Goal: Information Seeking & Learning: Check status

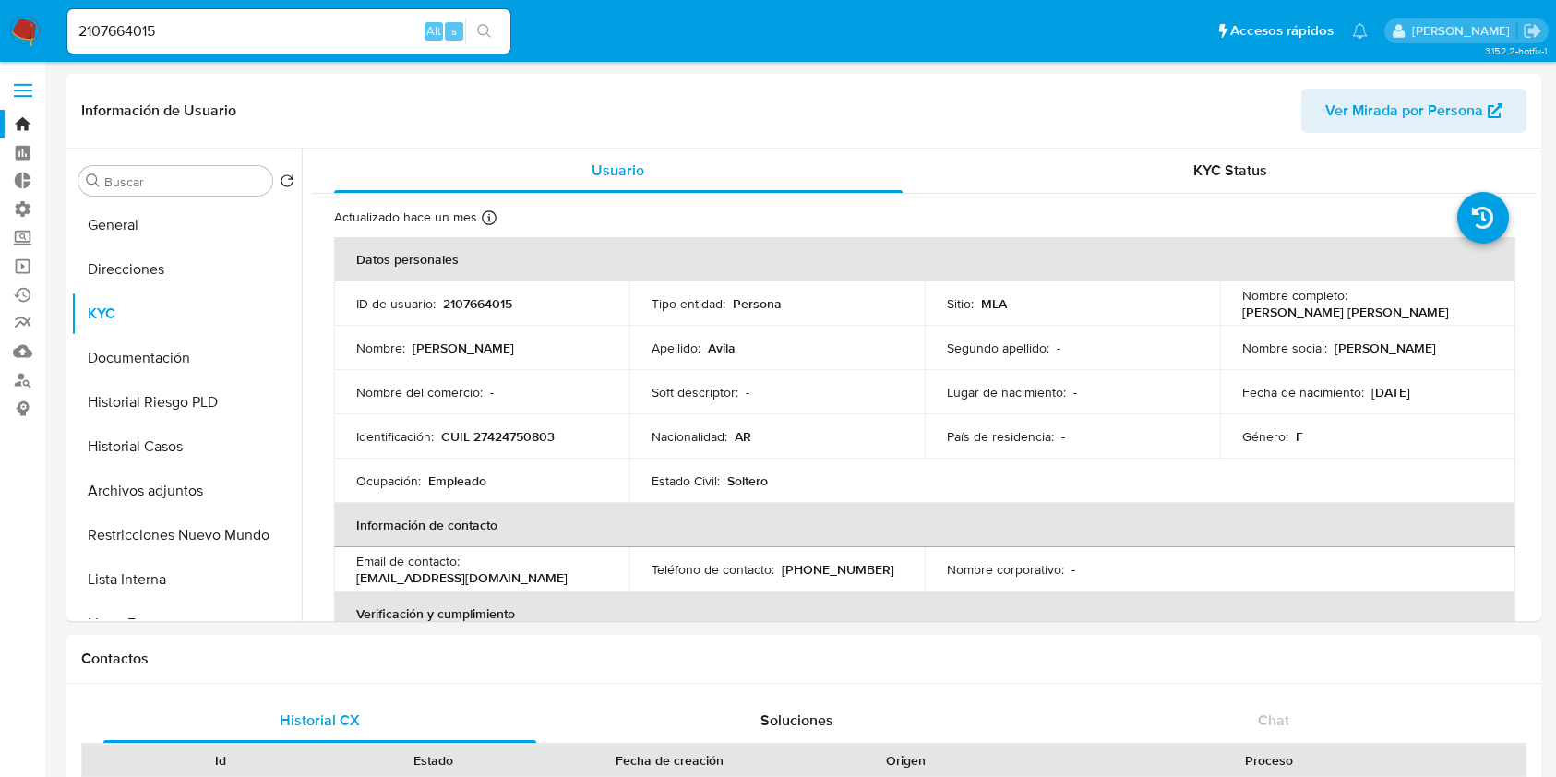
select select "10"
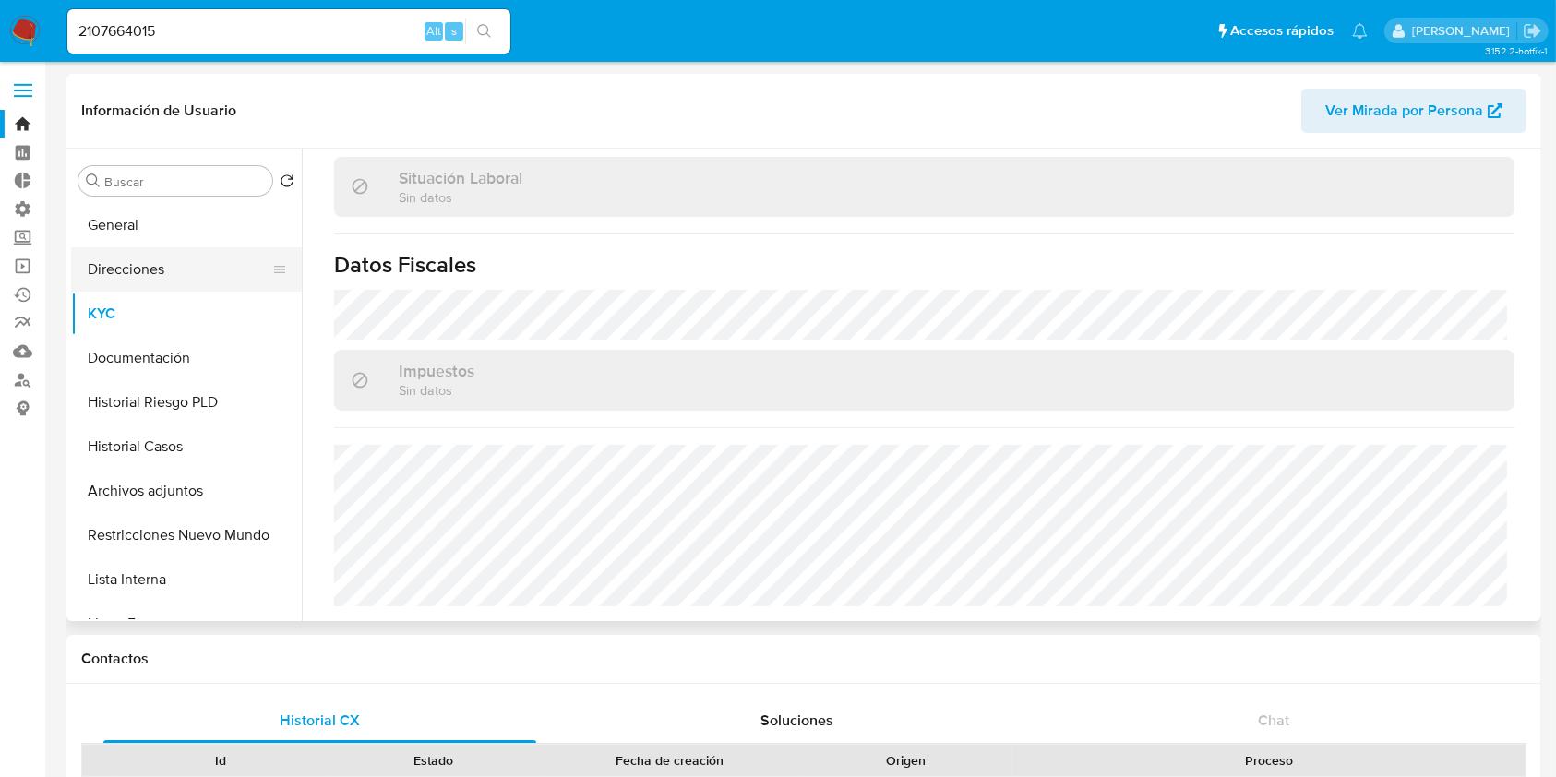
click at [169, 291] on button "Direcciones" at bounding box center [179, 269] width 216 height 44
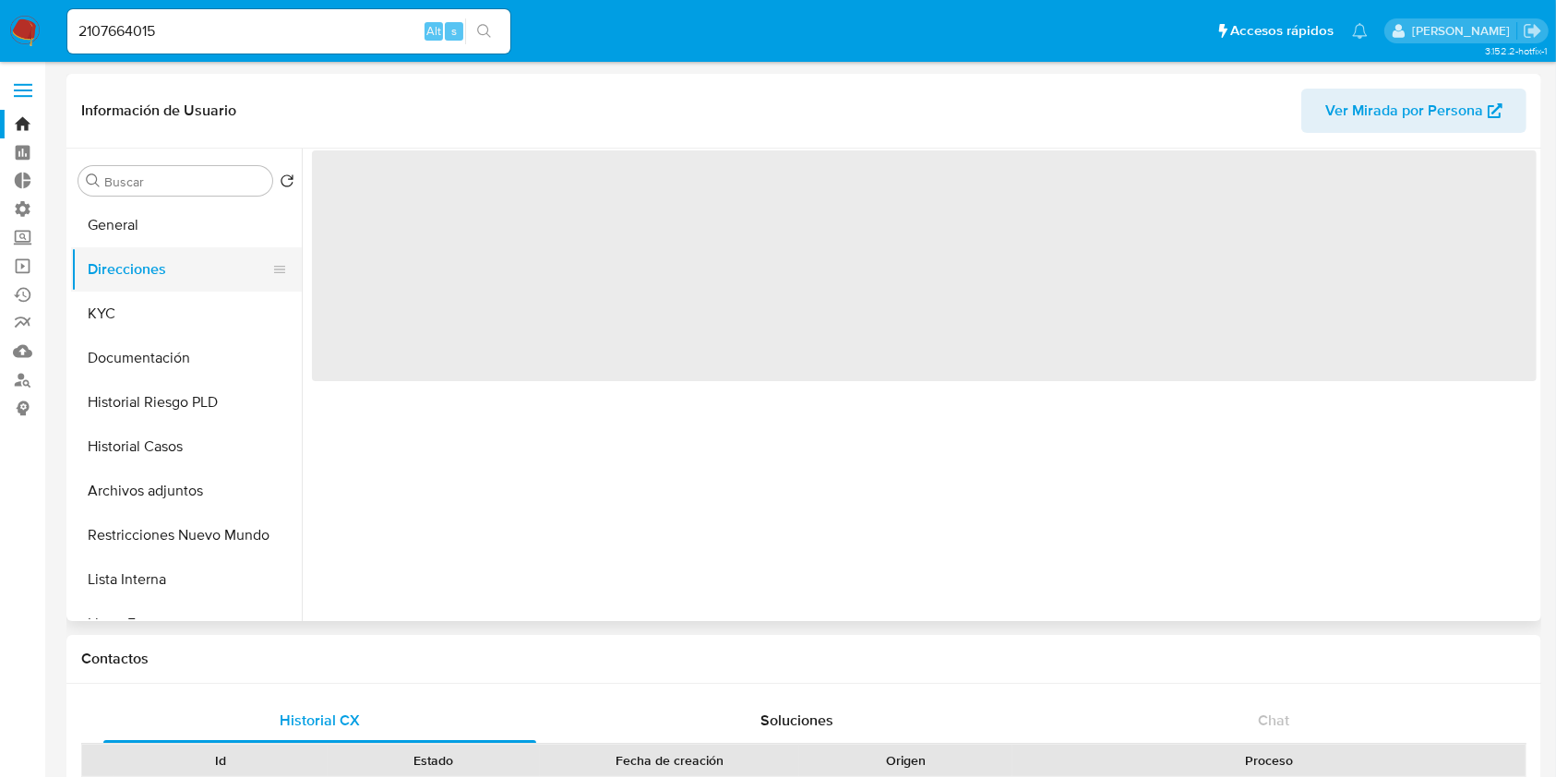
scroll to position [0, 0]
click at [173, 277] on button "Direcciones" at bounding box center [179, 269] width 216 height 44
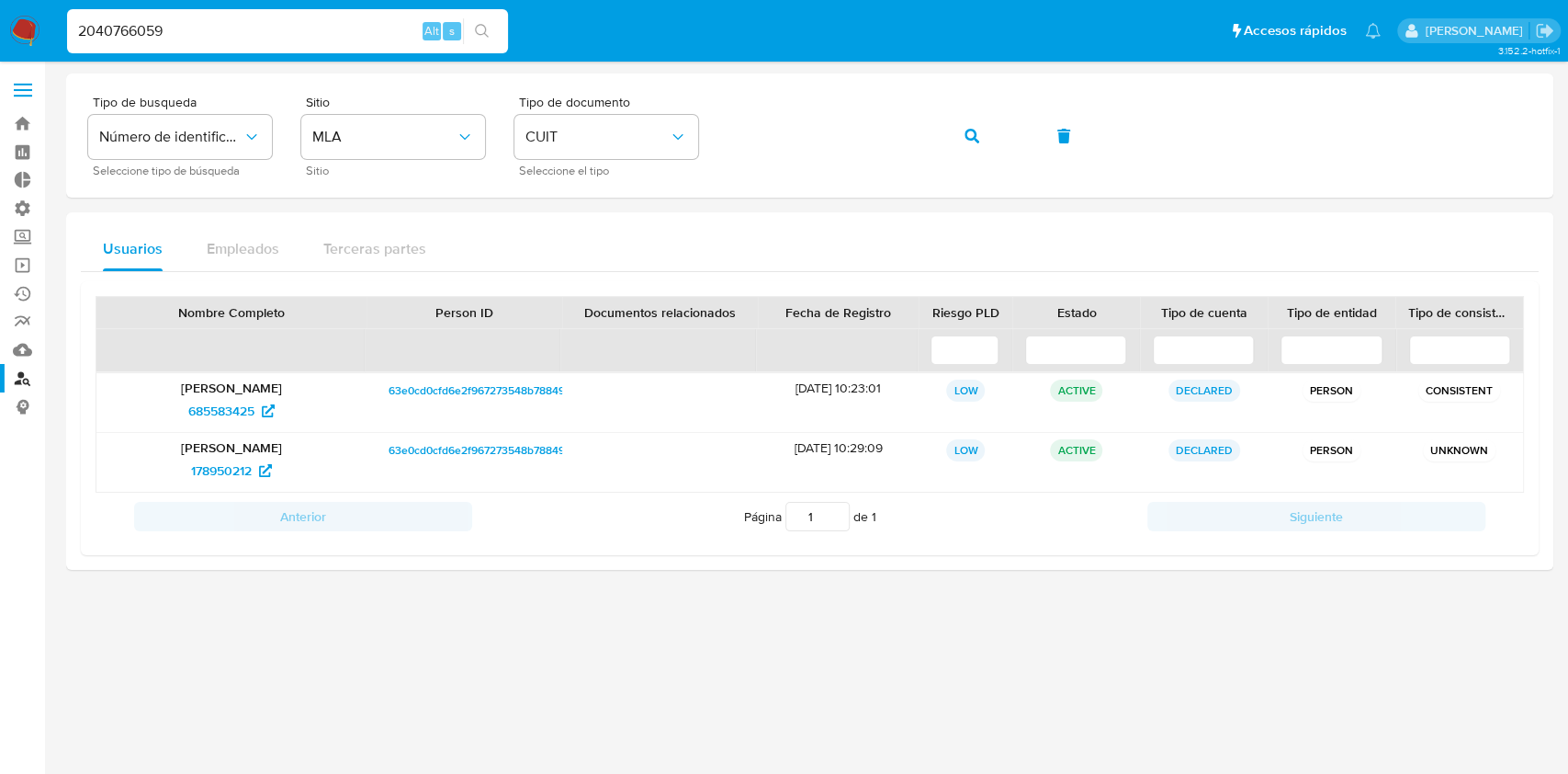
type input "2040766059"
click at [494, 26] on button "search-icon" at bounding box center [482, 31] width 38 height 26
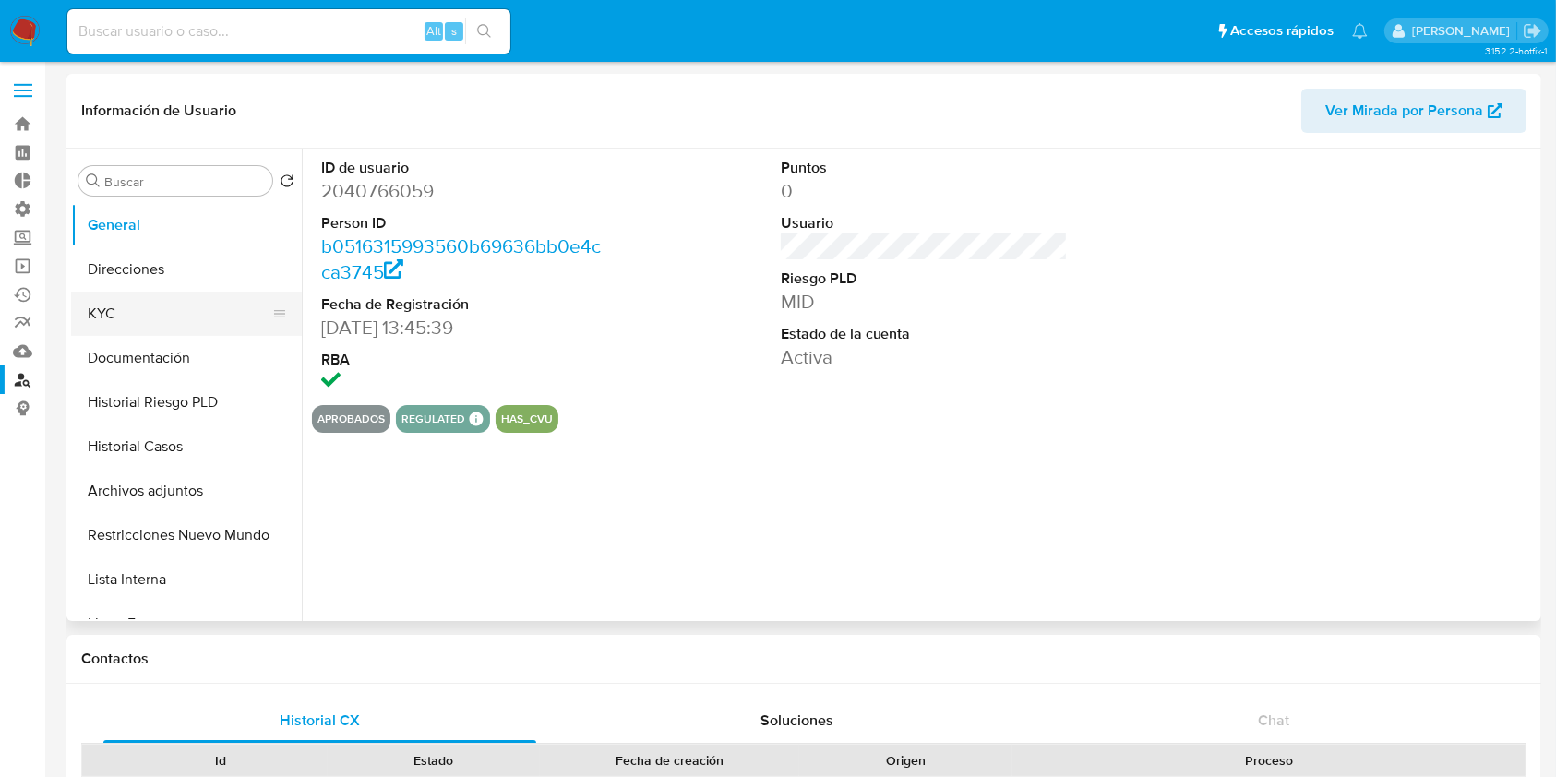
select select "10"
click at [171, 321] on button "KYC" at bounding box center [179, 314] width 216 height 44
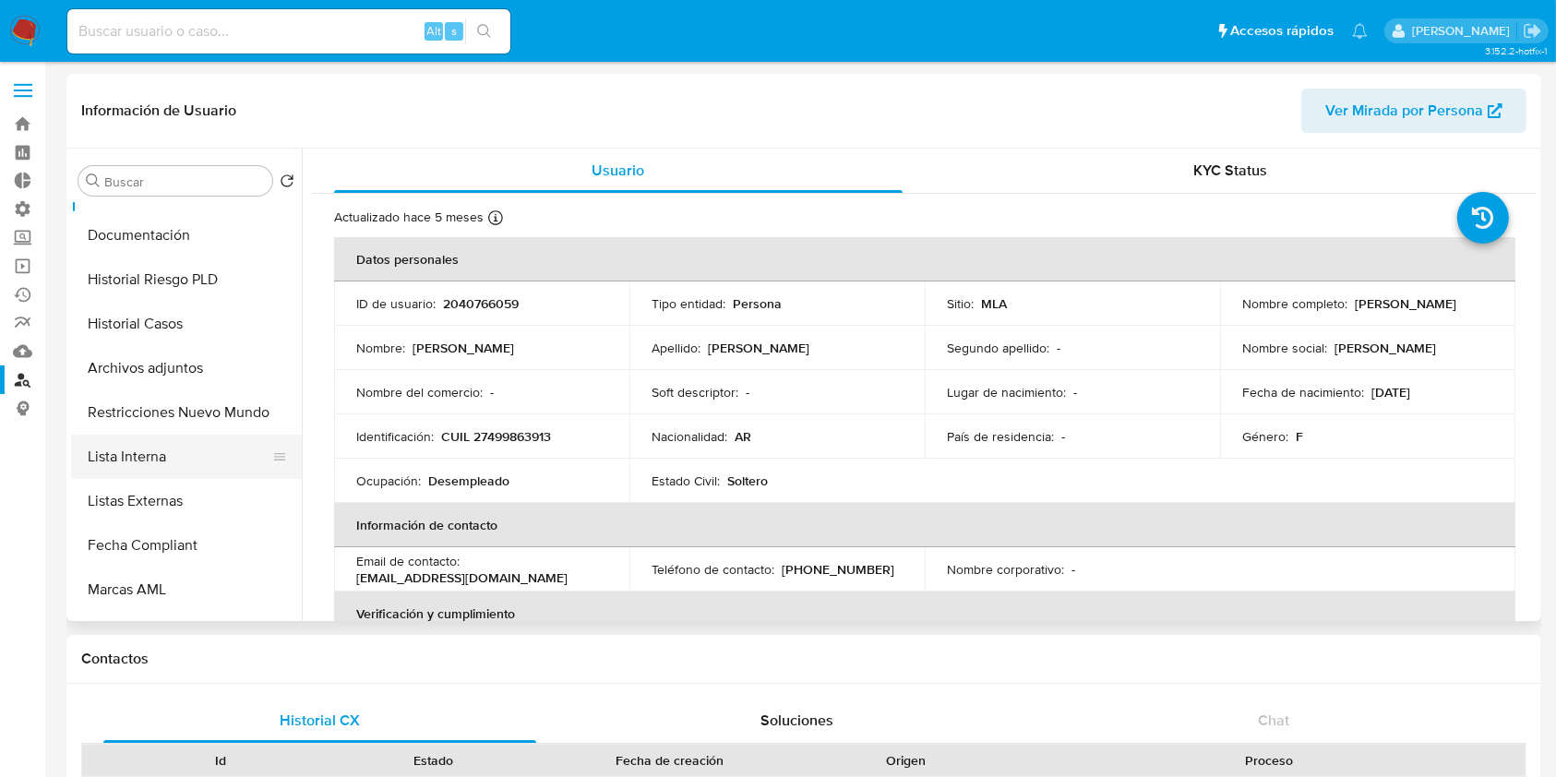
scroll to position [245, 0]
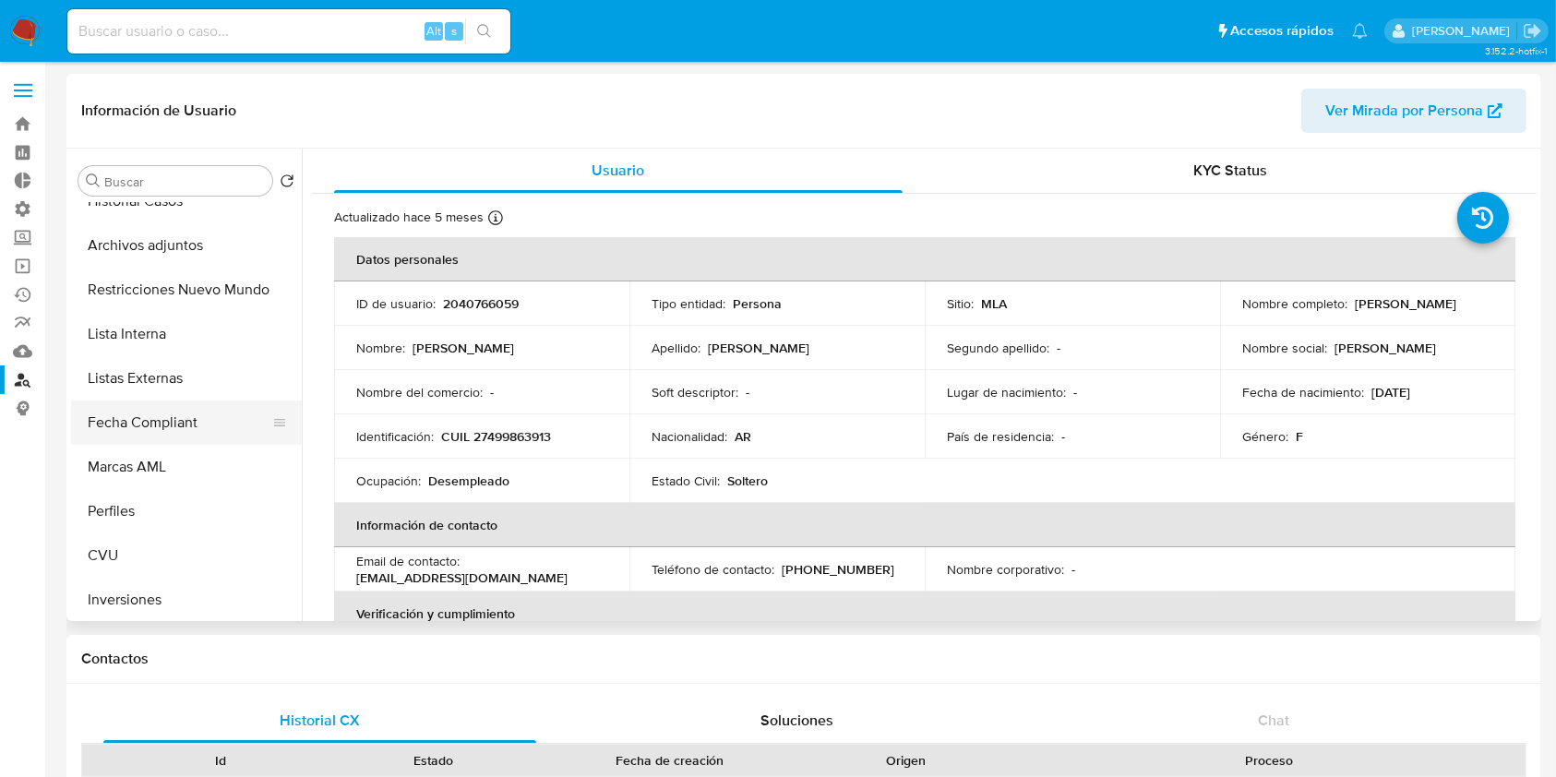
click at [179, 423] on button "Fecha Compliant" at bounding box center [179, 422] width 216 height 44
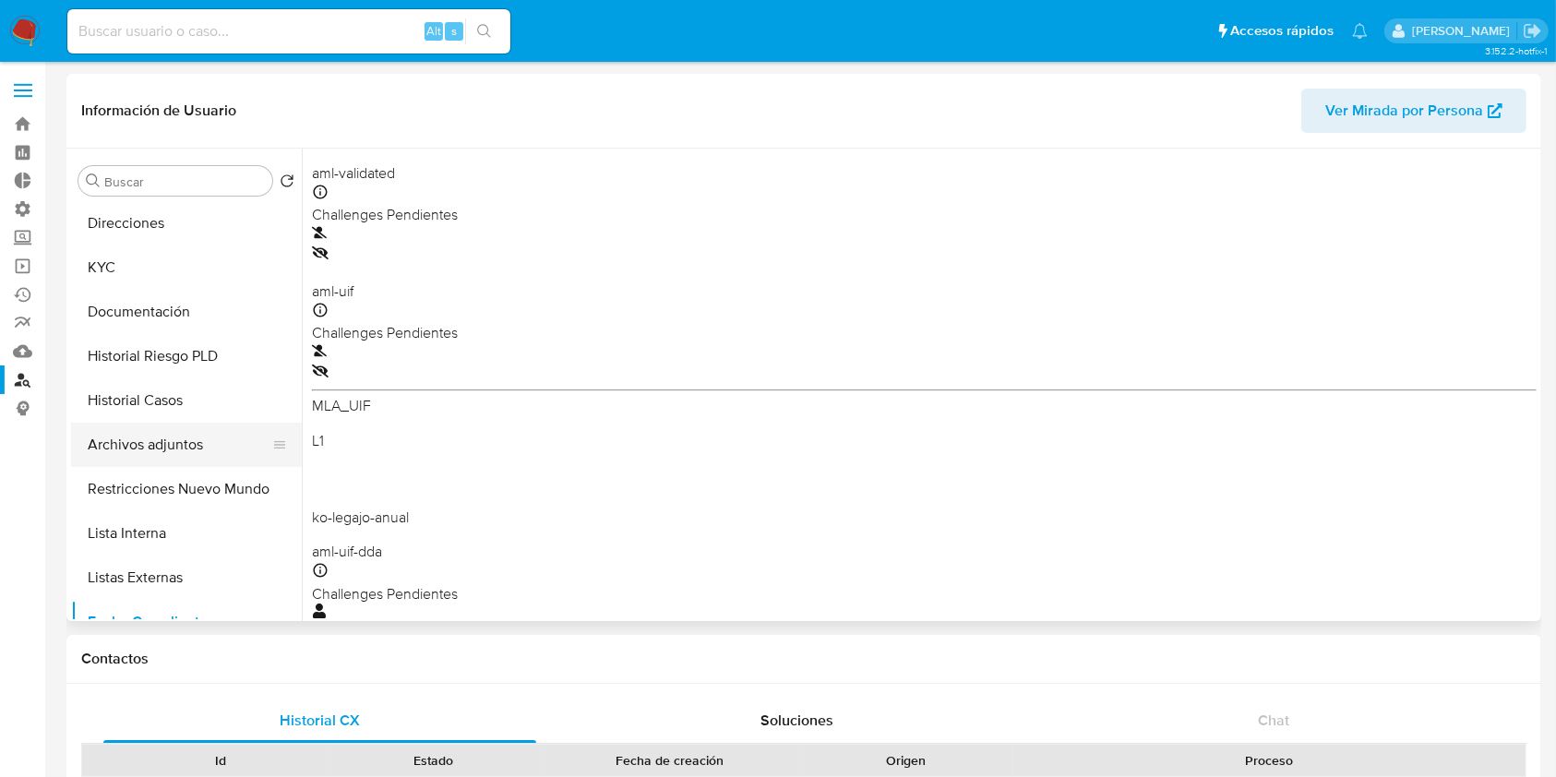
scroll to position [0, 0]
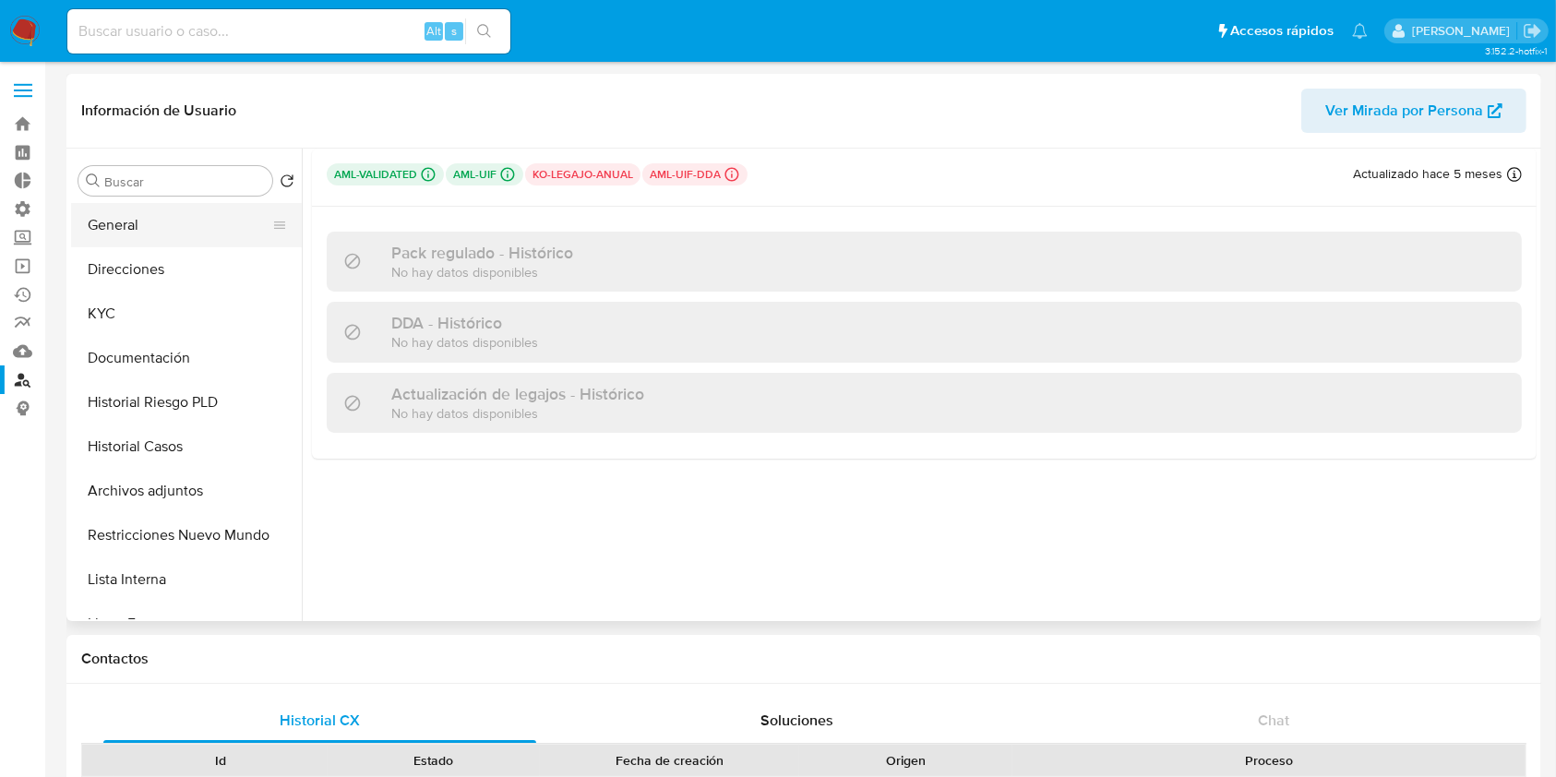
click at [152, 224] on button "General" at bounding box center [179, 225] width 216 height 44
